Goal: Task Accomplishment & Management: Use online tool/utility

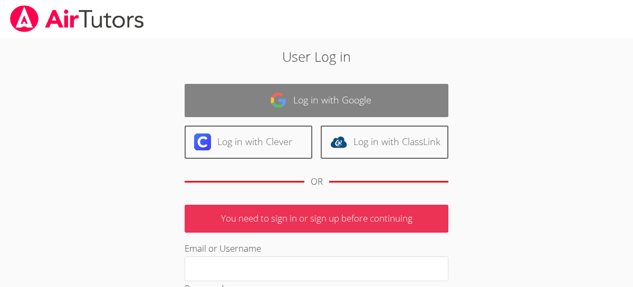
click at [284, 98] on img at bounding box center [278, 100] width 17 height 17
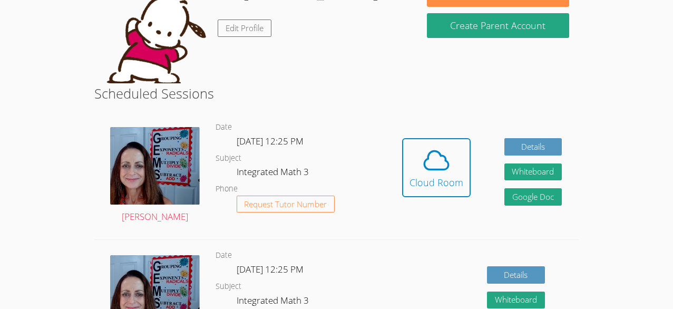
scroll to position [126, 0]
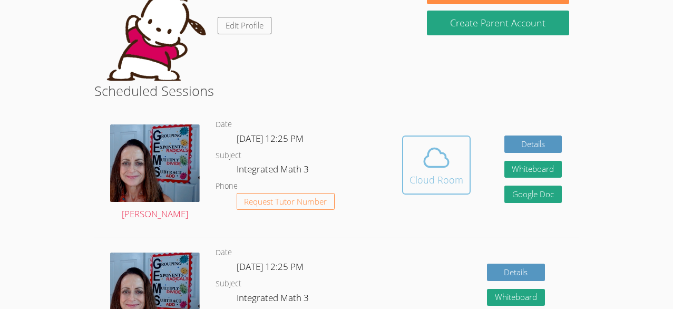
click at [452, 167] on span at bounding box center [437, 158] width 54 height 30
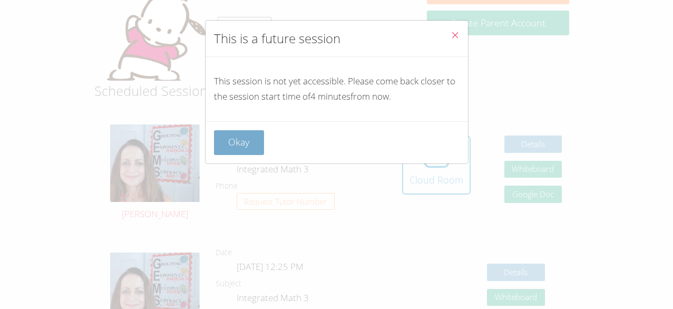
click at [235, 136] on button "Okay" at bounding box center [239, 142] width 51 height 25
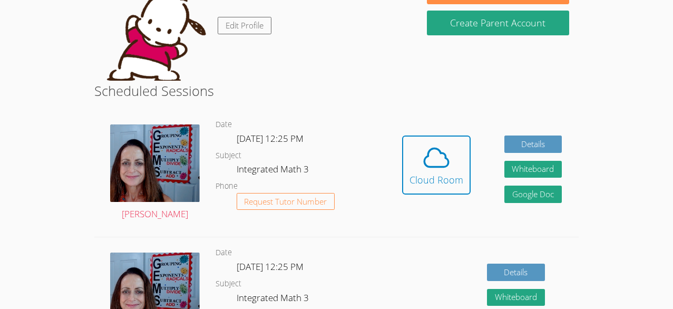
click at [541, 98] on h2 "Scheduled Sessions" at bounding box center [336, 91] width 485 height 20
click at [440, 165] on icon at bounding box center [437, 158] width 30 height 30
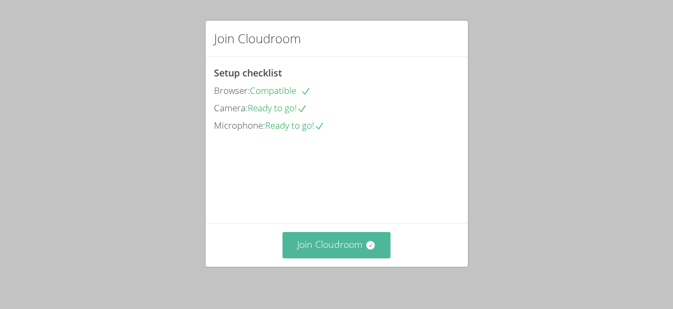
click at [357, 249] on button "Join Cloudroom" at bounding box center [337, 245] width 108 height 26
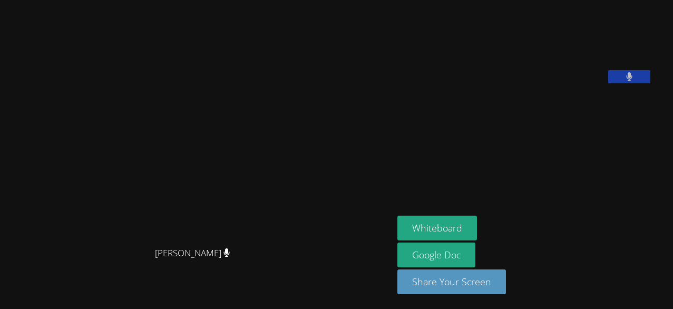
click at [633, 83] on button at bounding box center [629, 76] width 42 height 13
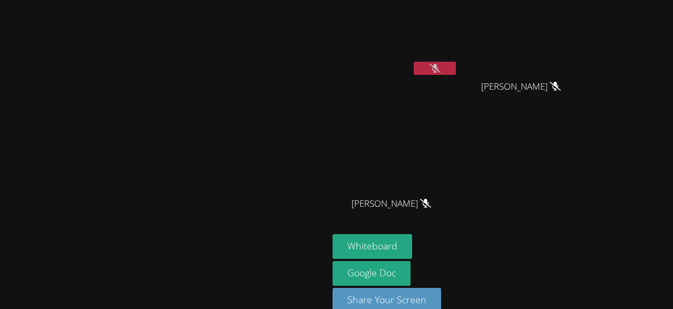
click at [441, 70] on icon at bounding box center [435, 68] width 11 height 9
click at [456, 70] on button at bounding box center [435, 68] width 42 height 13
click at [441, 70] on icon at bounding box center [435, 68] width 11 height 9
click at [456, 71] on button at bounding box center [435, 68] width 42 height 13
click at [441, 71] on icon at bounding box center [435, 68] width 11 height 9
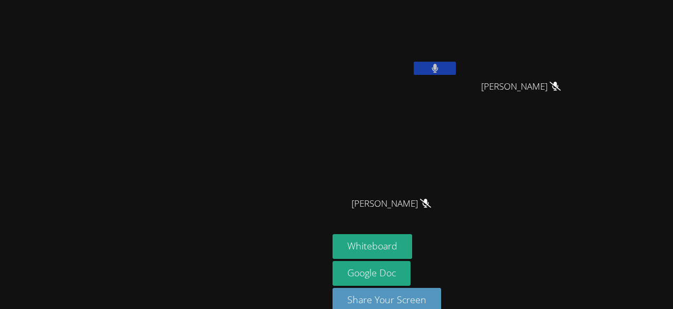
click at [456, 68] on button at bounding box center [435, 68] width 42 height 13
click at [441, 68] on icon at bounding box center [435, 68] width 11 height 9
click at [456, 68] on button at bounding box center [435, 68] width 42 height 13
click at [441, 68] on icon at bounding box center [435, 68] width 11 height 9
click at [456, 68] on button at bounding box center [435, 68] width 42 height 13
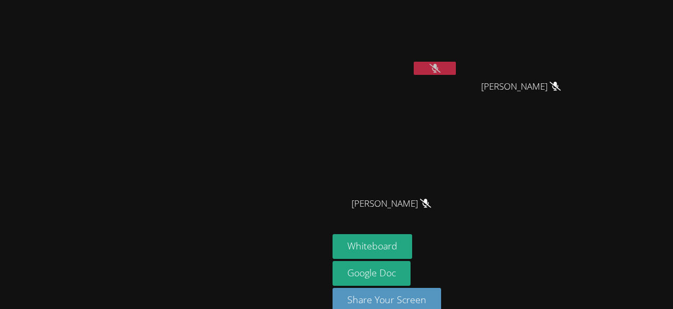
click at [441, 68] on icon at bounding box center [435, 68] width 11 height 9
click at [456, 66] on button at bounding box center [435, 68] width 42 height 13
click at [456, 65] on button at bounding box center [435, 68] width 42 height 13
click at [456, 72] on button at bounding box center [435, 68] width 42 height 13
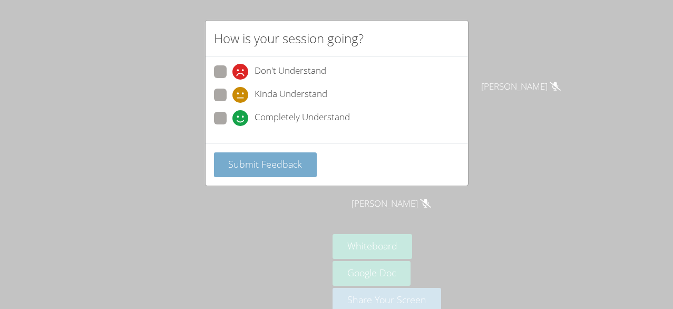
click at [284, 167] on span "Submit Feedback" at bounding box center [265, 164] width 74 height 13
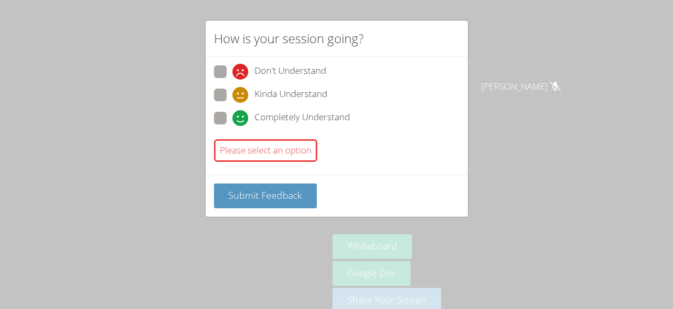
click at [250, 117] on div "Completely Understand" at bounding box center [292, 118] width 118 height 16
click at [241, 117] on input "Completely Understand" at bounding box center [237, 116] width 9 height 9
radio input "true"
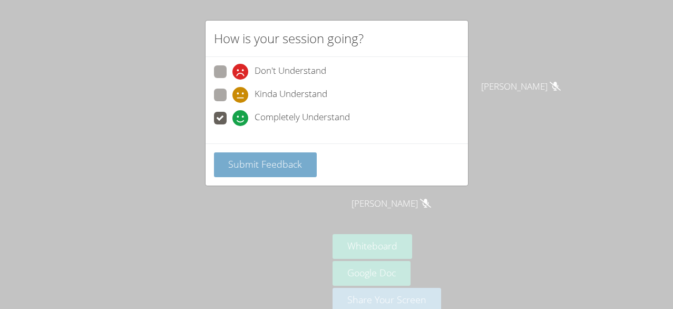
click at [261, 168] on span "Submit Feedback" at bounding box center [265, 164] width 74 height 13
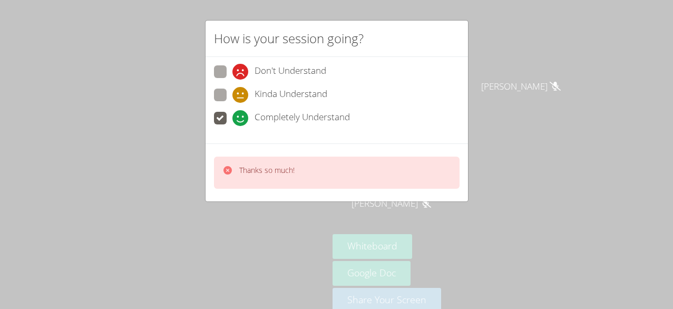
click at [461, 39] on div "How is your session going?" at bounding box center [337, 39] width 263 height 36
click at [478, 28] on div "How is your session going? Don't Understand Kinda Understand Completely Underst…" at bounding box center [336, 154] width 673 height 309
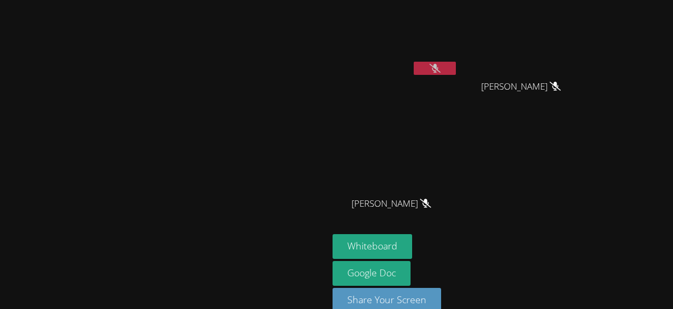
click at [244, 57] on video at bounding box center [164, 143] width 158 height 180
click at [456, 65] on button at bounding box center [435, 68] width 42 height 13
click at [456, 63] on button at bounding box center [435, 68] width 42 height 13
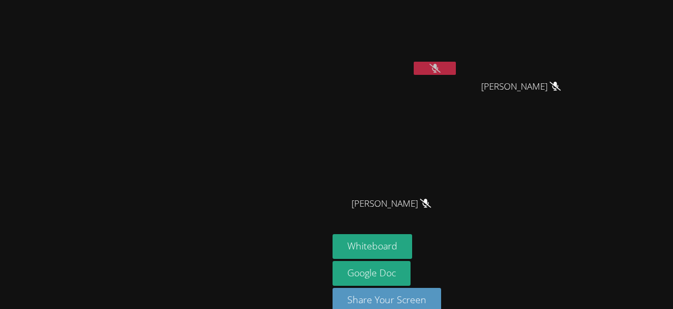
click at [456, 67] on button at bounding box center [435, 68] width 42 height 13
click at [456, 68] on button at bounding box center [435, 68] width 42 height 13
click at [456, 67] on button at bounding box center [435, 68] width 42 height 13
click at [456, 65] on button at bounding box center [435, 68] width 42 height 13
click at [441, 66] on icon at bounding box center [435, 68] width 11 height 9
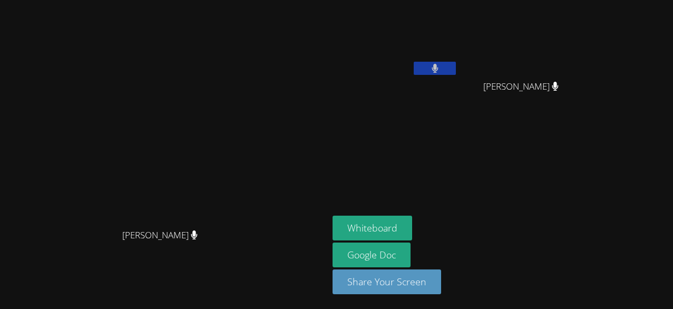
click at [439, 66] on icon at bounding box center [435, 68] width 7 height 9
